Goal: Information Seeking & Learning: Understand process/instructions

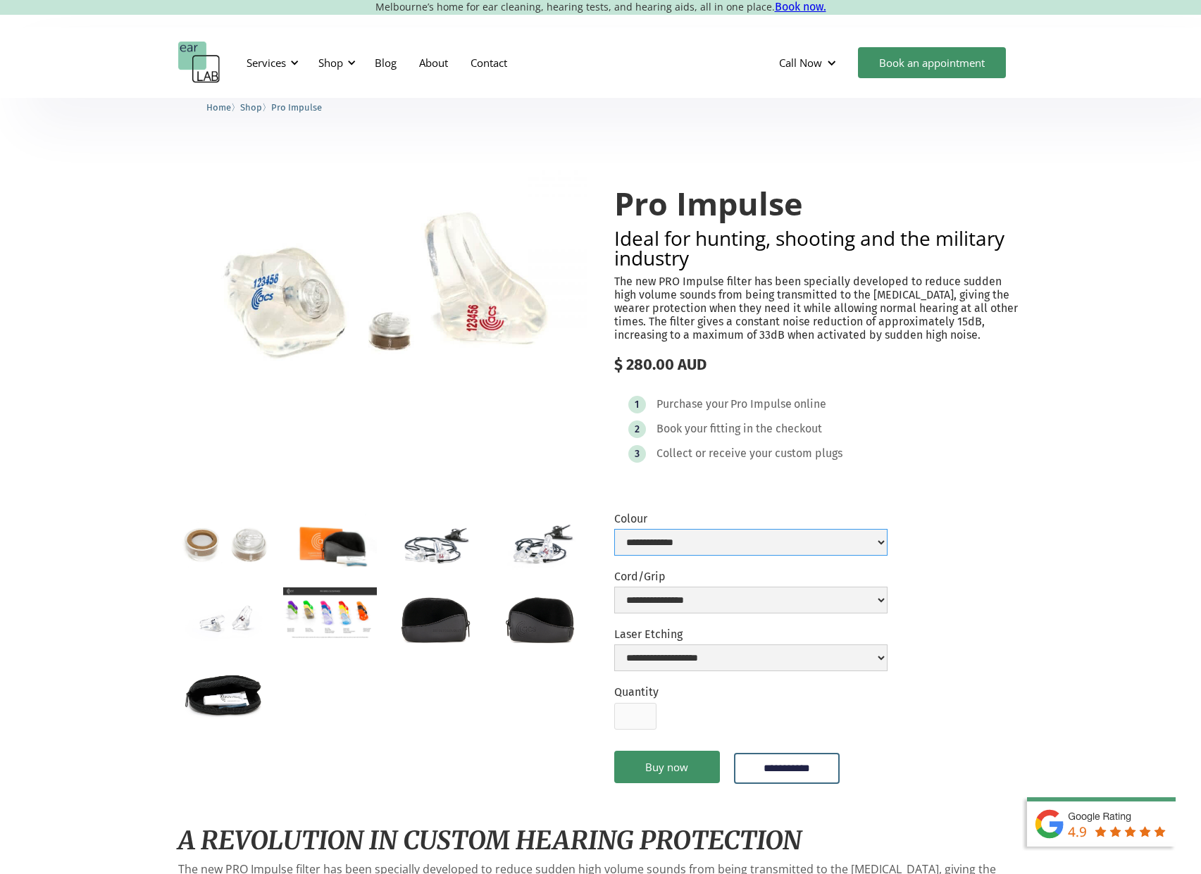
select select "**********"
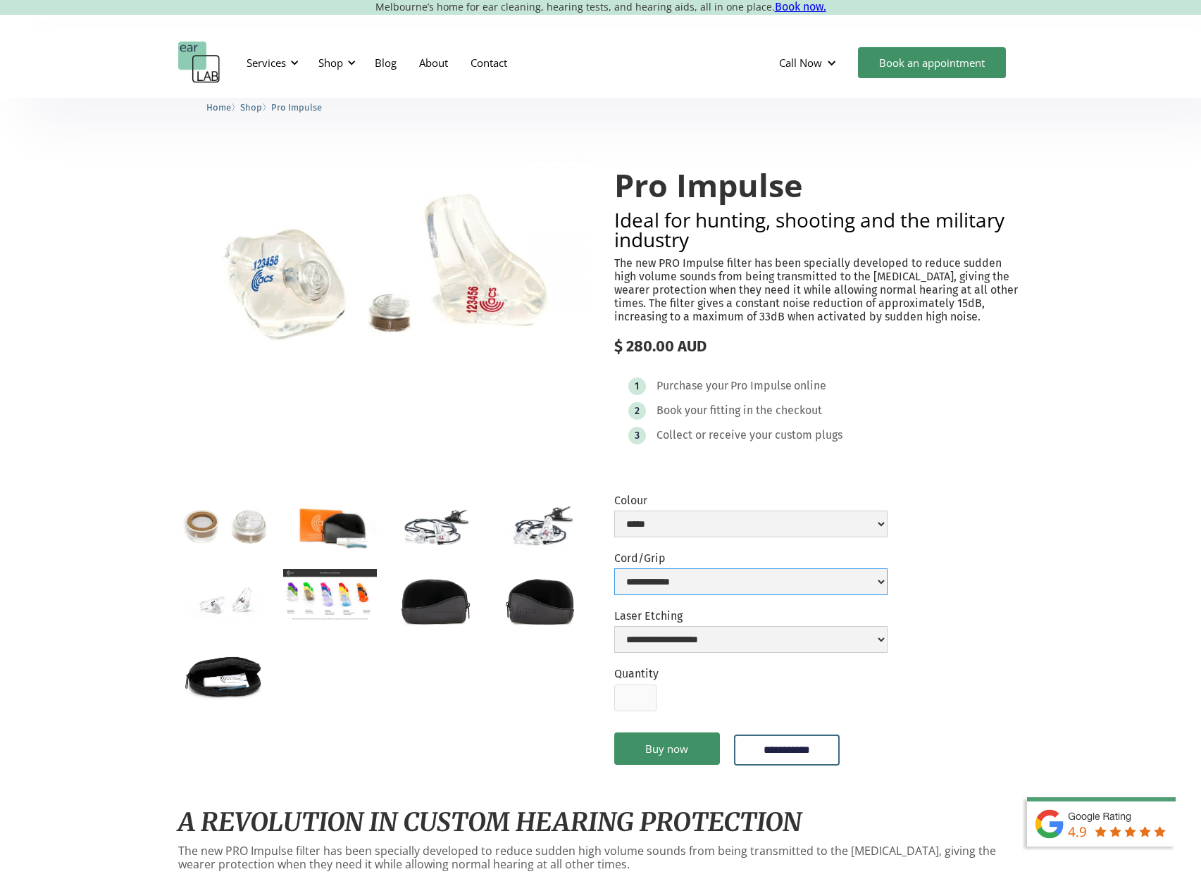
scroll to position [41, 0]
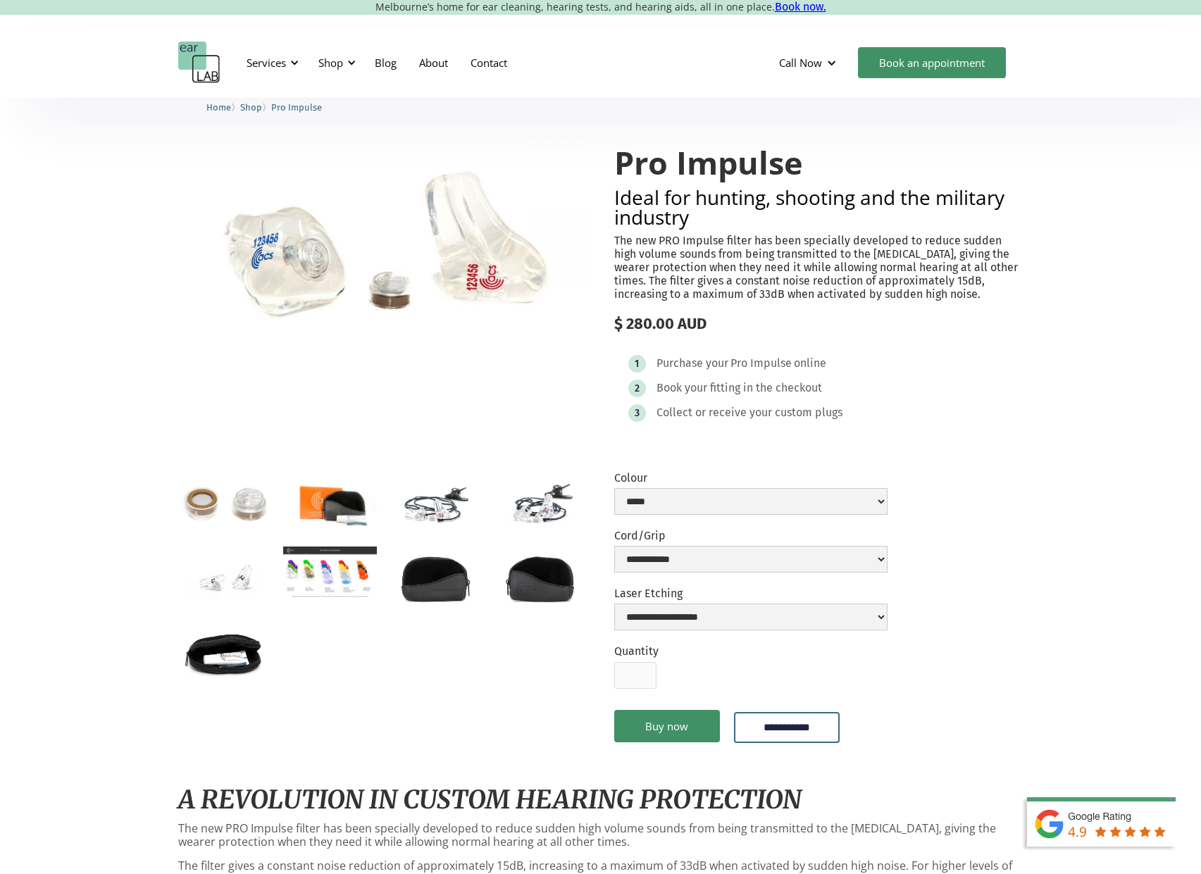
click at [420, 506] on img "open lightbox" at bounding box center [435, 504] width 94 height 62
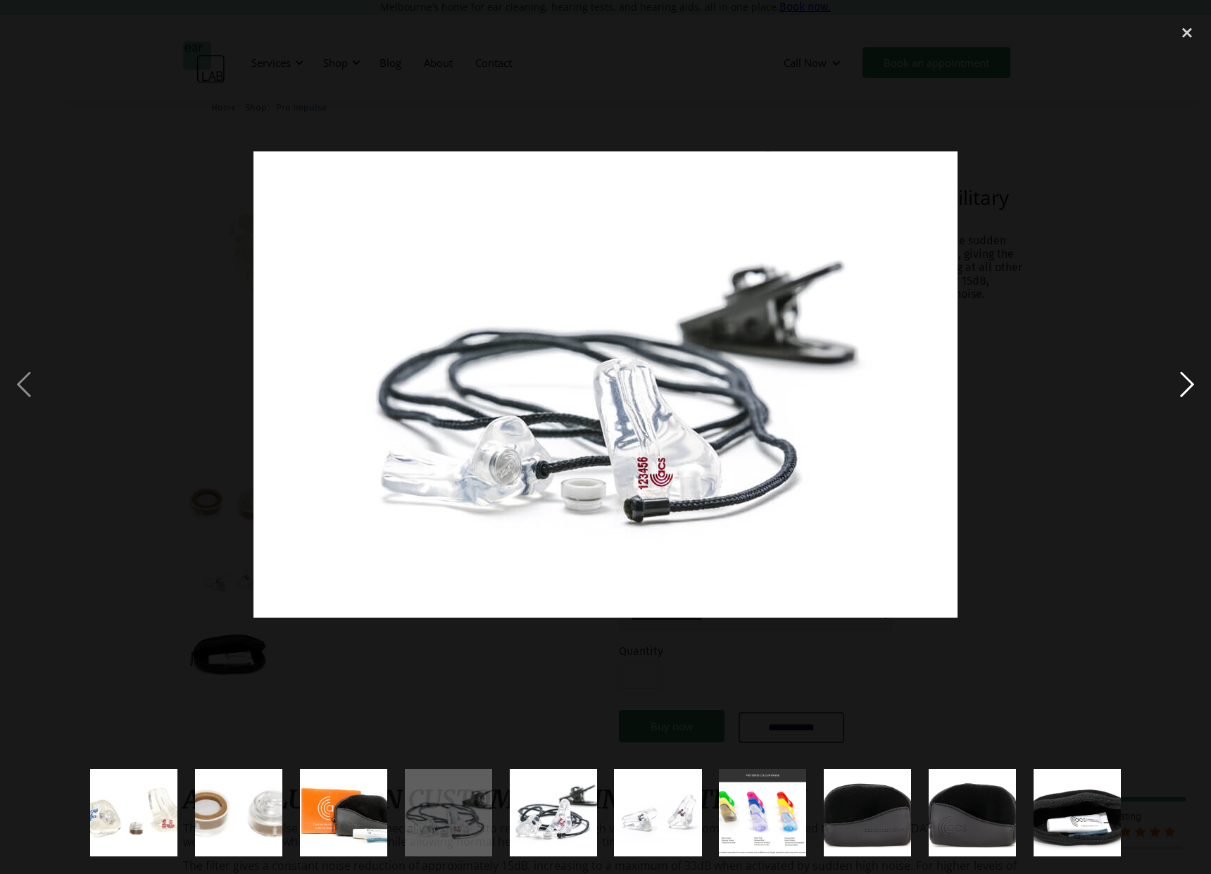
click at [1186, 392] on div "next image" at bounding box center [1188, 385] width 48 height 734
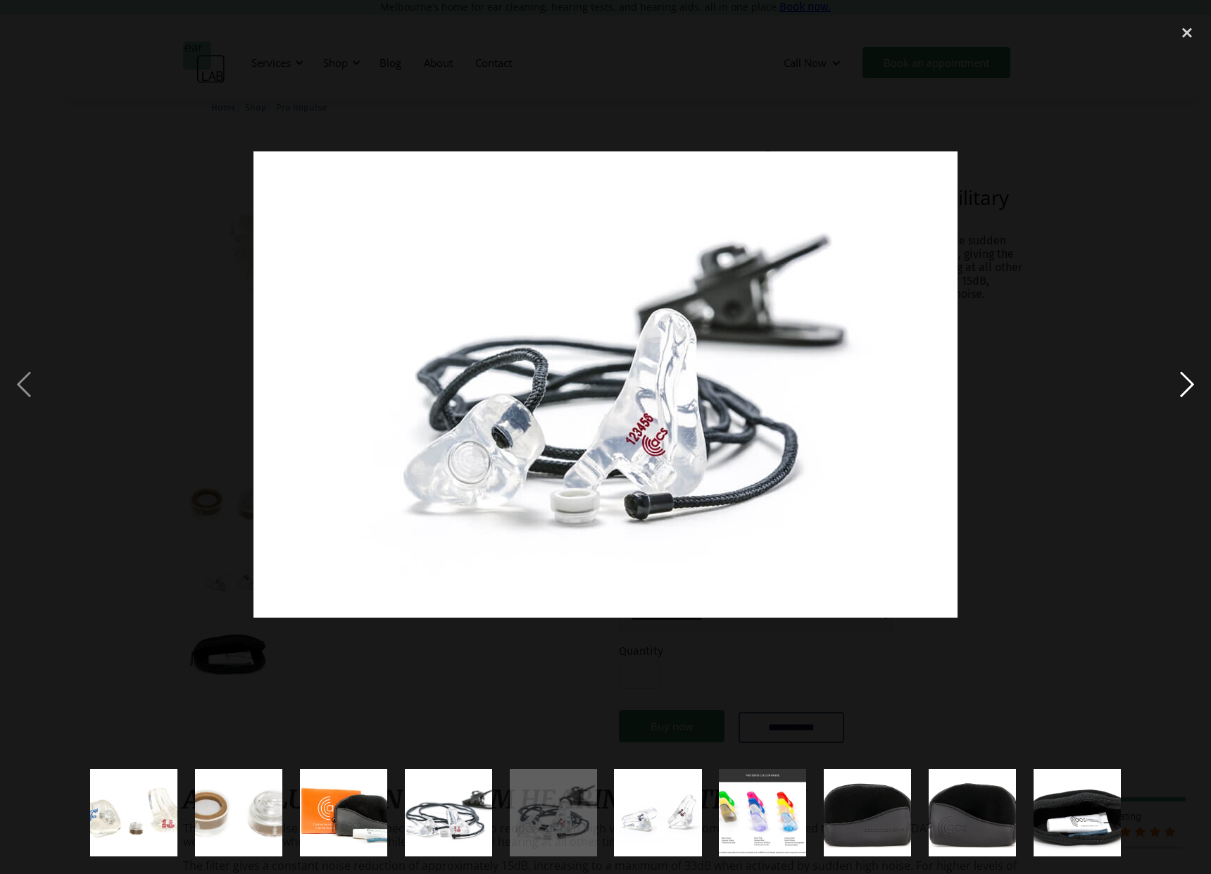
click at [1185, 392] on div "next image" at bounding box center [1188, 385] width 48 height 734
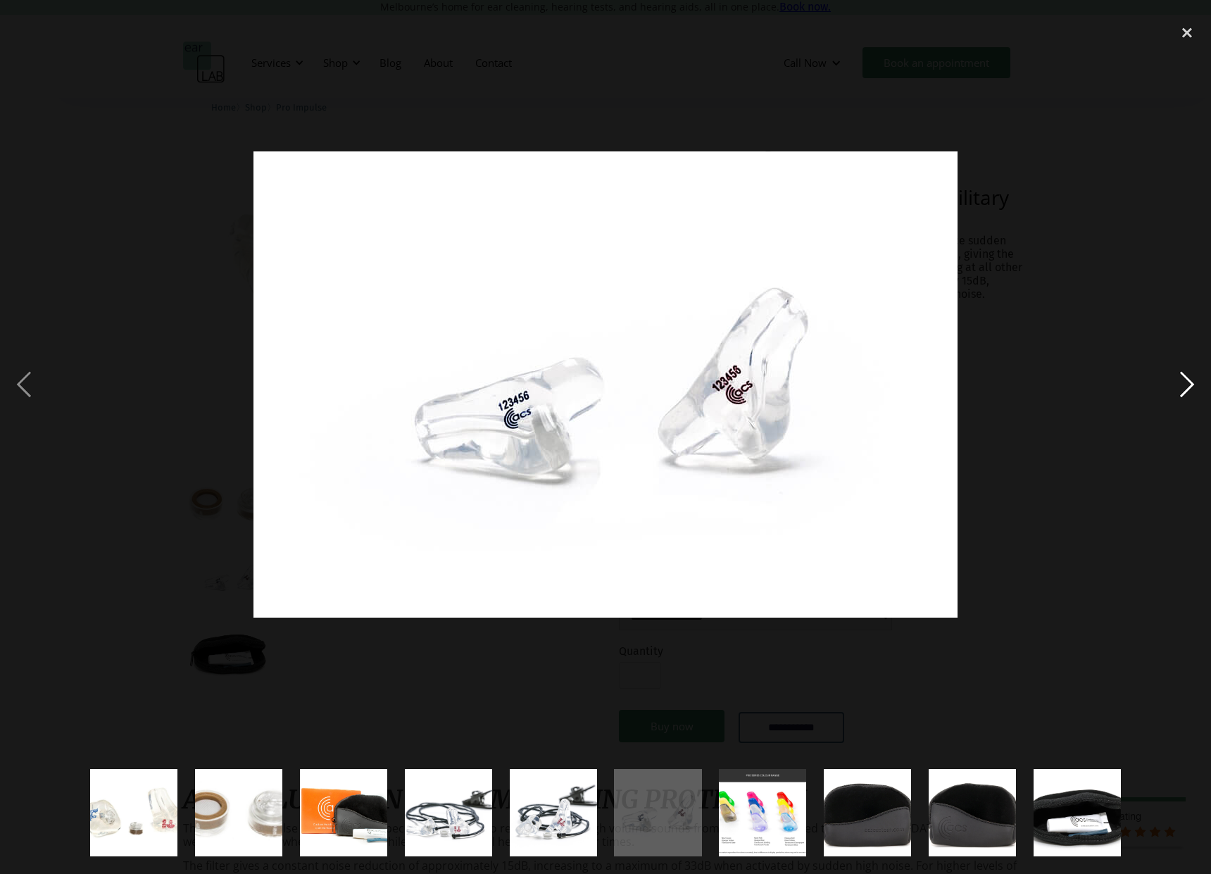
click at [1185, 393] on div "next image" at bounding box center [1188, 385] width 48 height 734
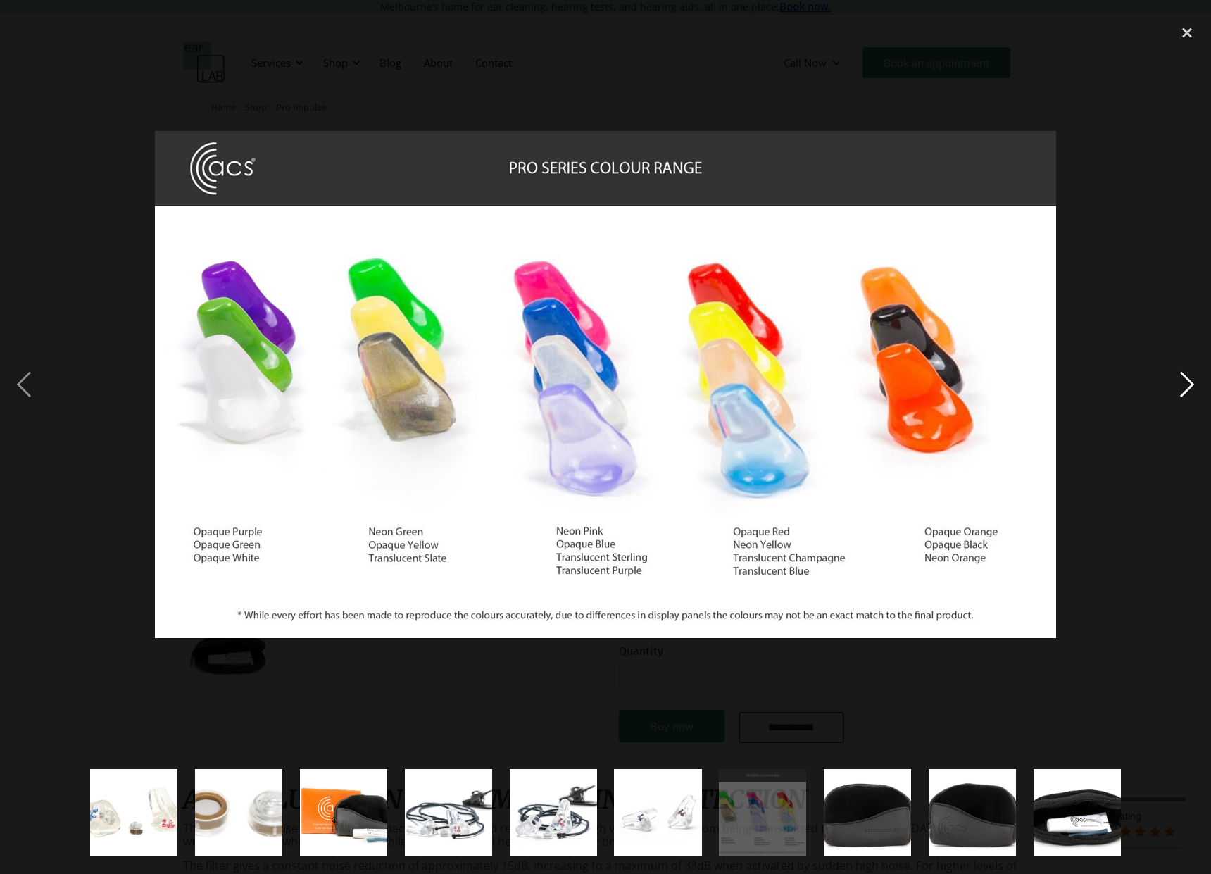
click at [1181, 394] on div "next image" at bounding box center [1188, 385] width 48 height 734
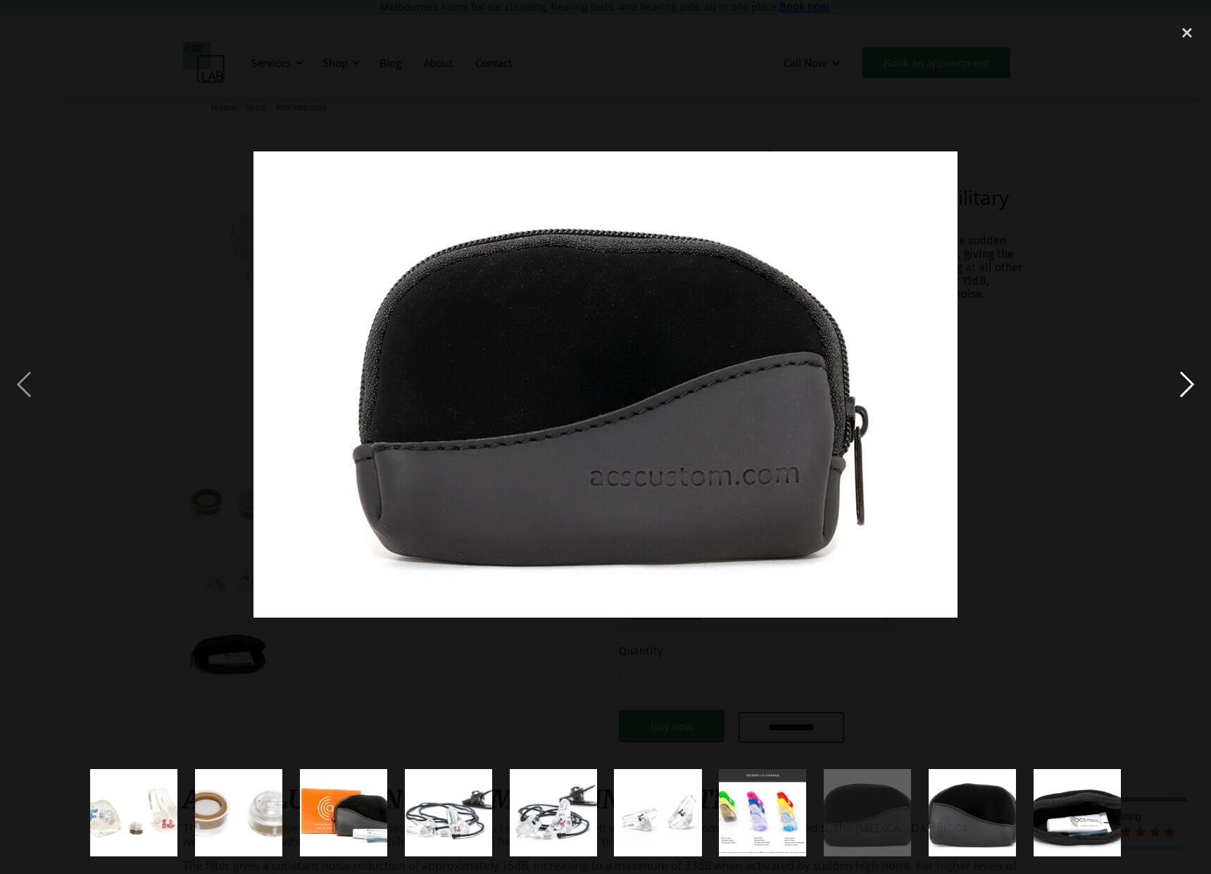
click at [1181, 394] on div "next image" at bounding box center [1188, 385] width 48 height 734
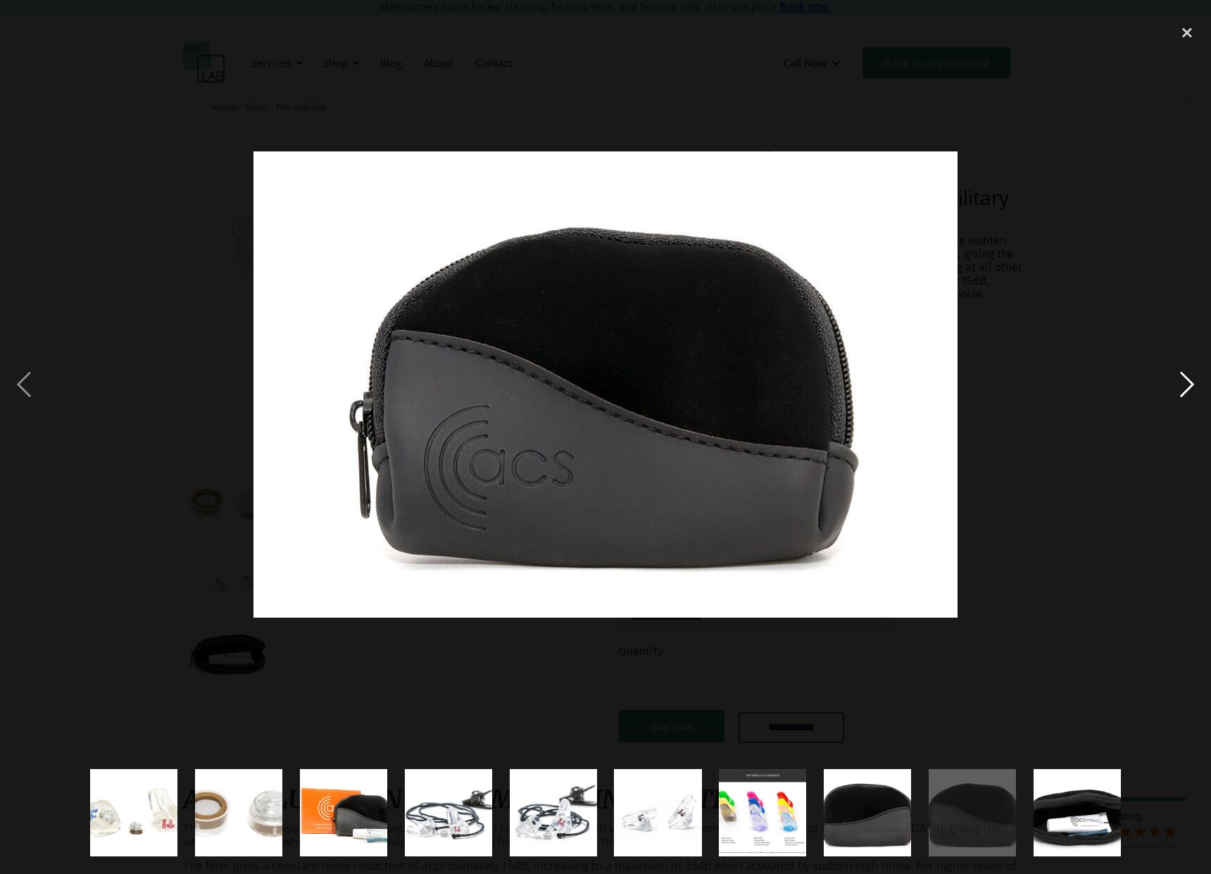
click at [1181, 394] on div "next image" at bounding box center [1188, 385] width 48 height 734
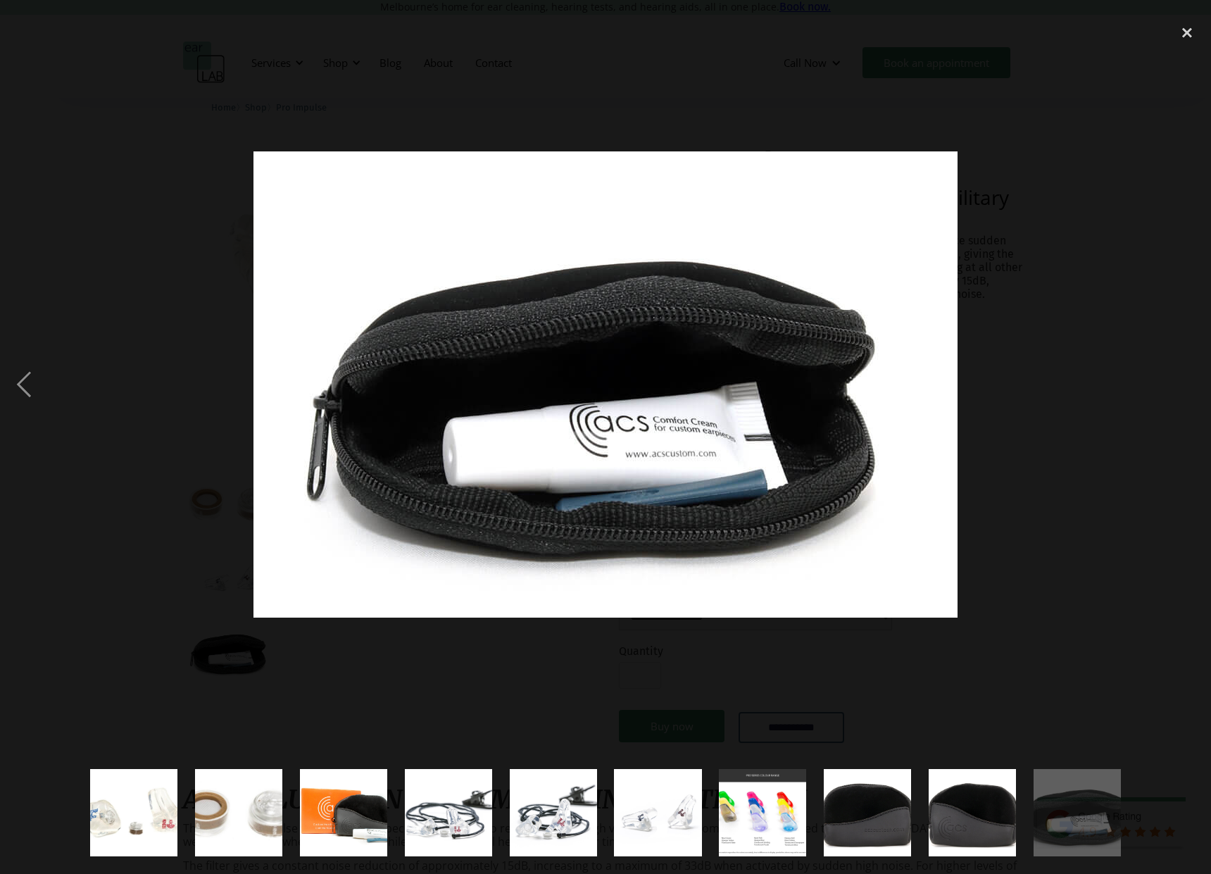
click at [1181, 394] on div "next image" at bounding box center [1188, 385] width 48 height 734
click at [1195, 39] on div "close lightbox" at bounding box center [1188, 33] width 48 height 31
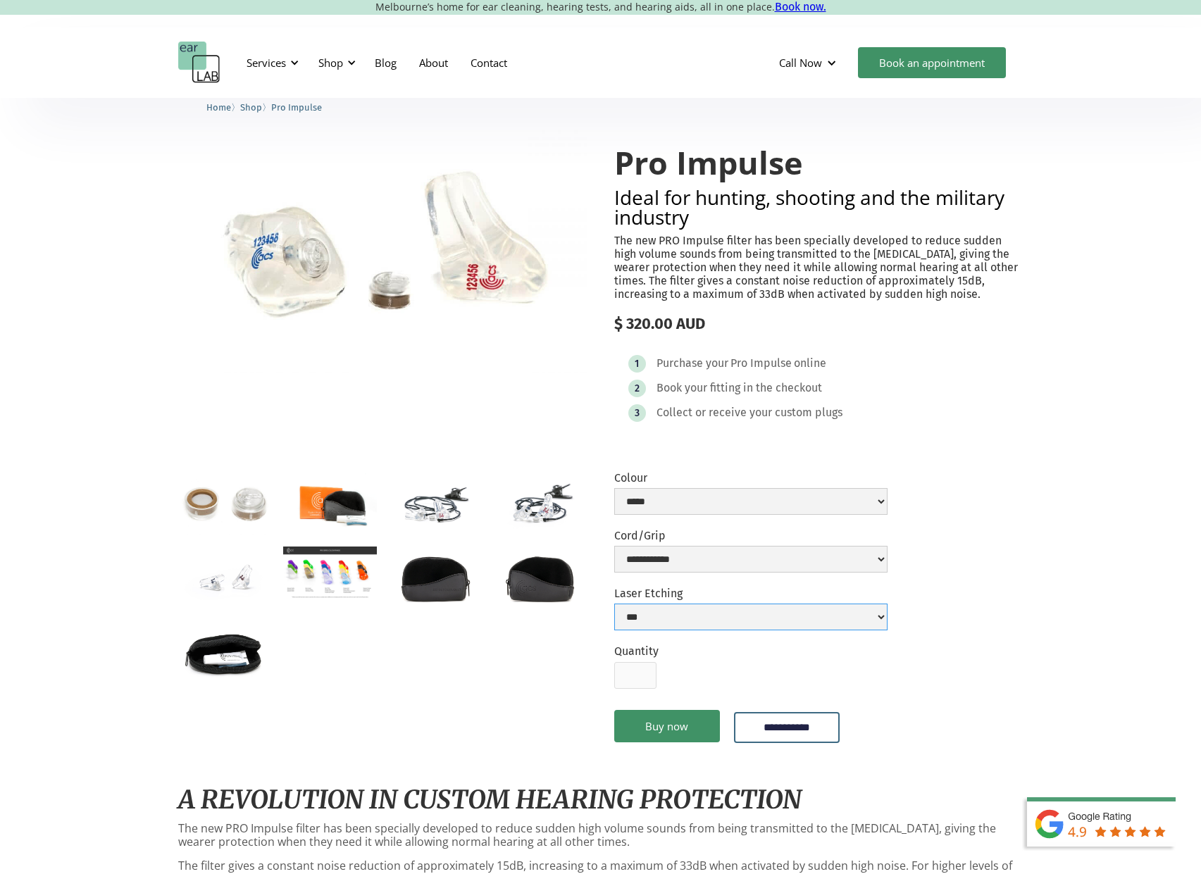
select select "**********"
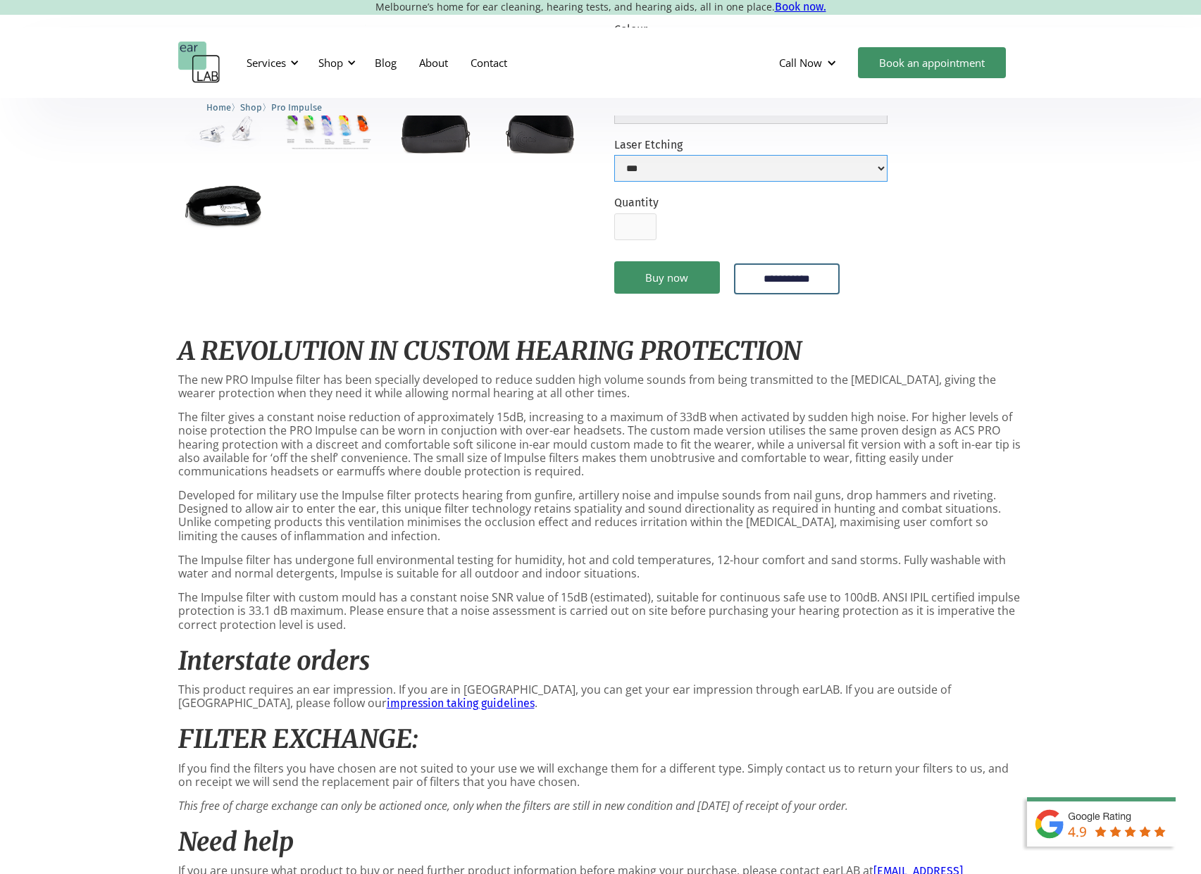
scroll to position [646, 0]
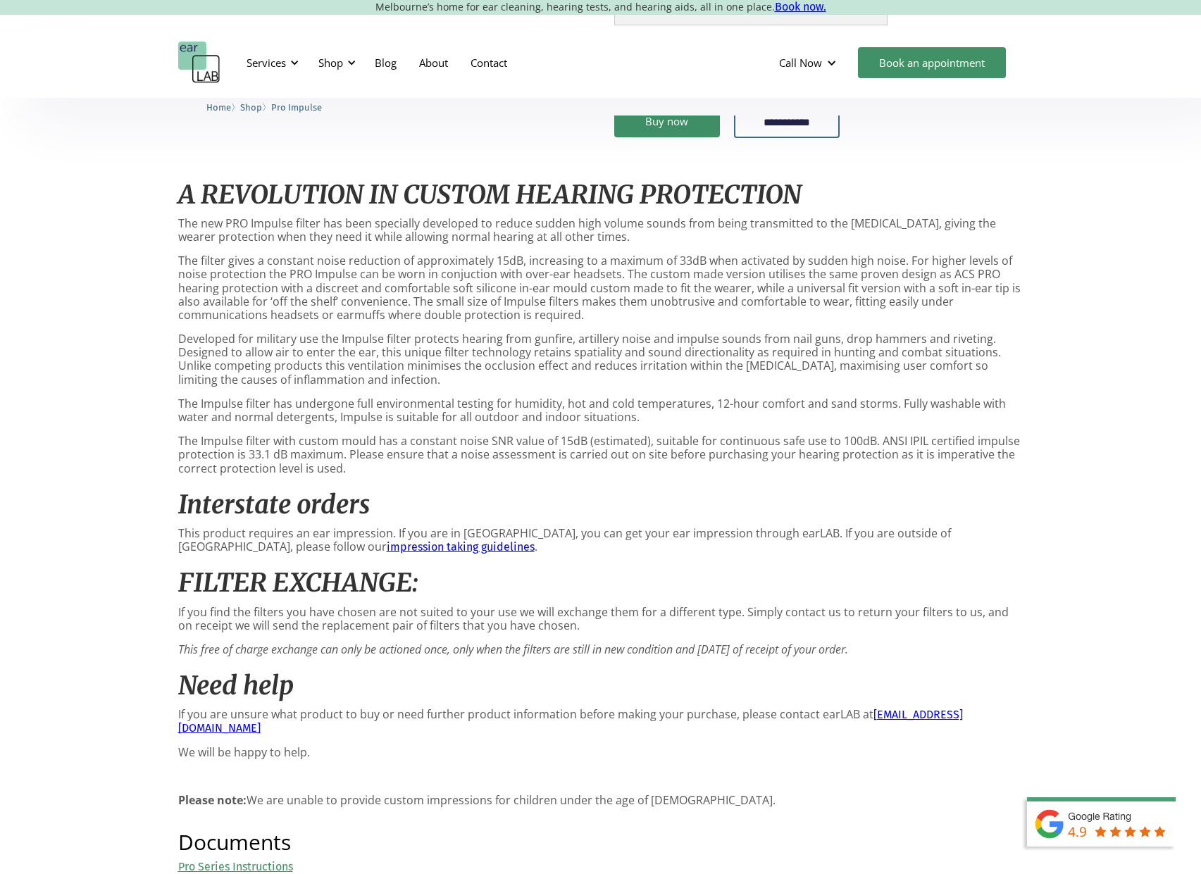
click at [387, 544] on link "impression taking guidelines" at bounding box center [461, 546] width 148 height 13
click at [270, 860] on link "Pro Series Instructions" at bounding box center [235, 866] width 115 height 13
